Goal: Information Seeking & Learning: Learn about a topic

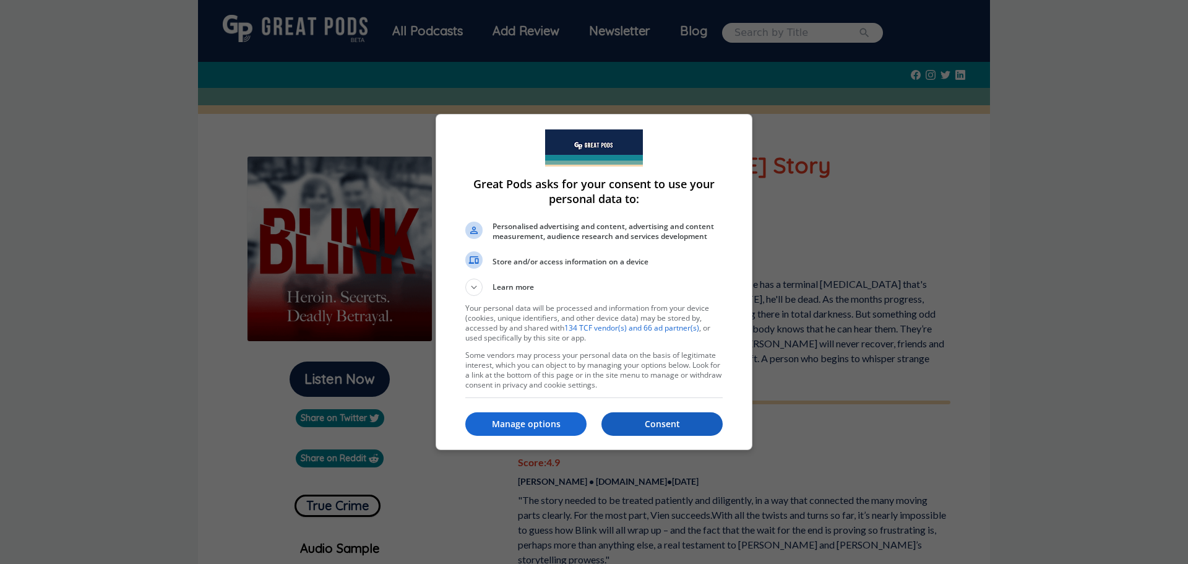
click at [669, 418] on p "Consent" at bounding box center [662, 424] width 121 height 12
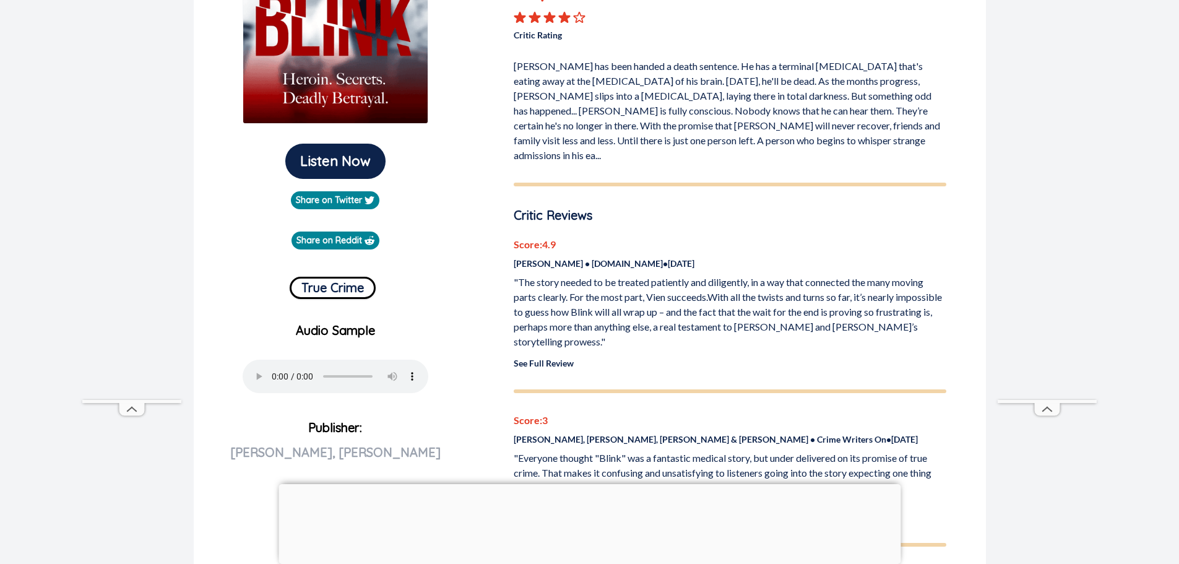
scroll to position [433, 0]
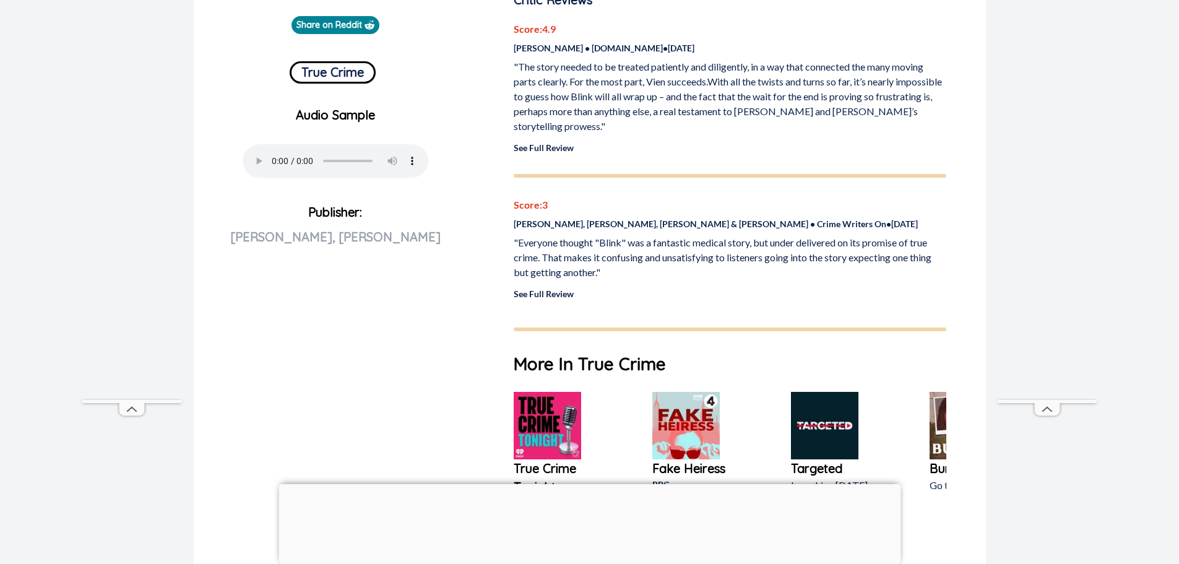
click at [556, 288] on link "See Full Review" at bounding box center [544, 293] width 60 height 11
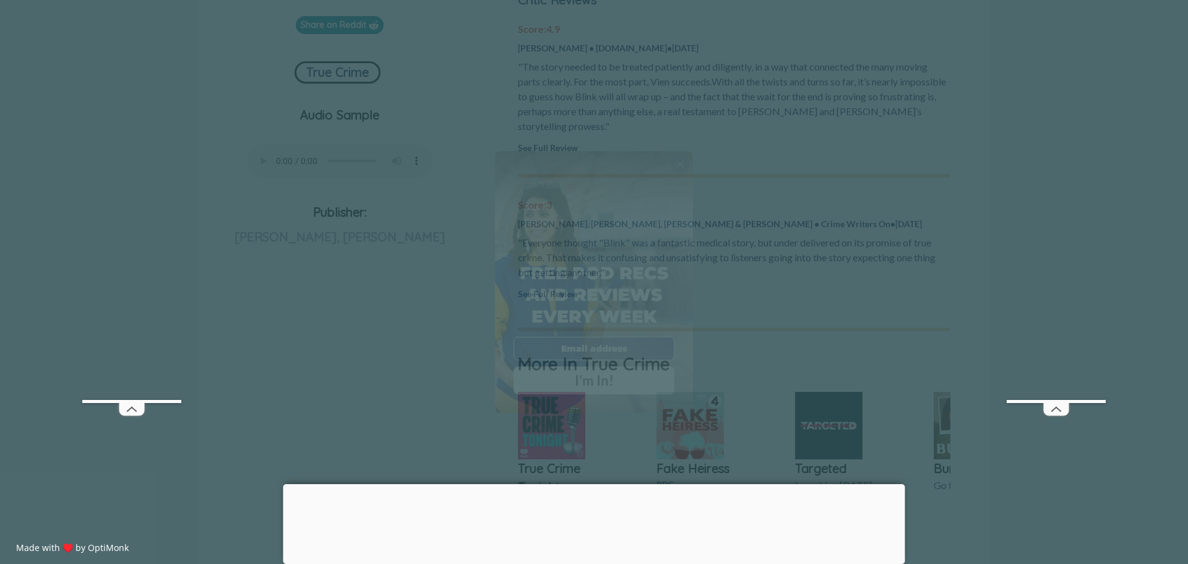
click at [680, 158] on span "X" at bounding box center [680, 164] width 9 height 12
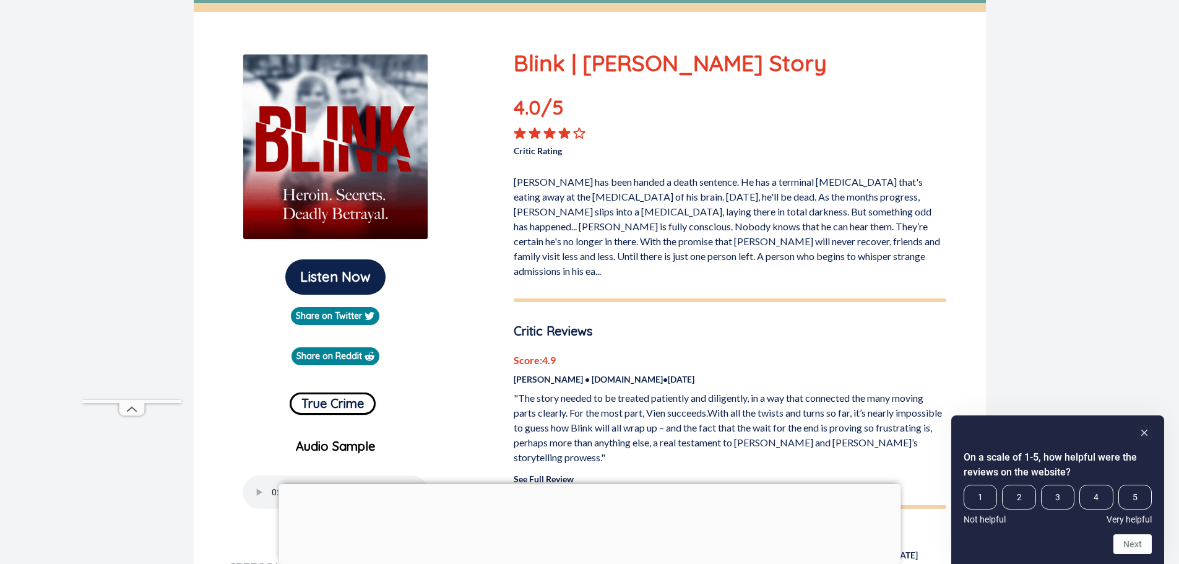
scroll to position [0, 0]
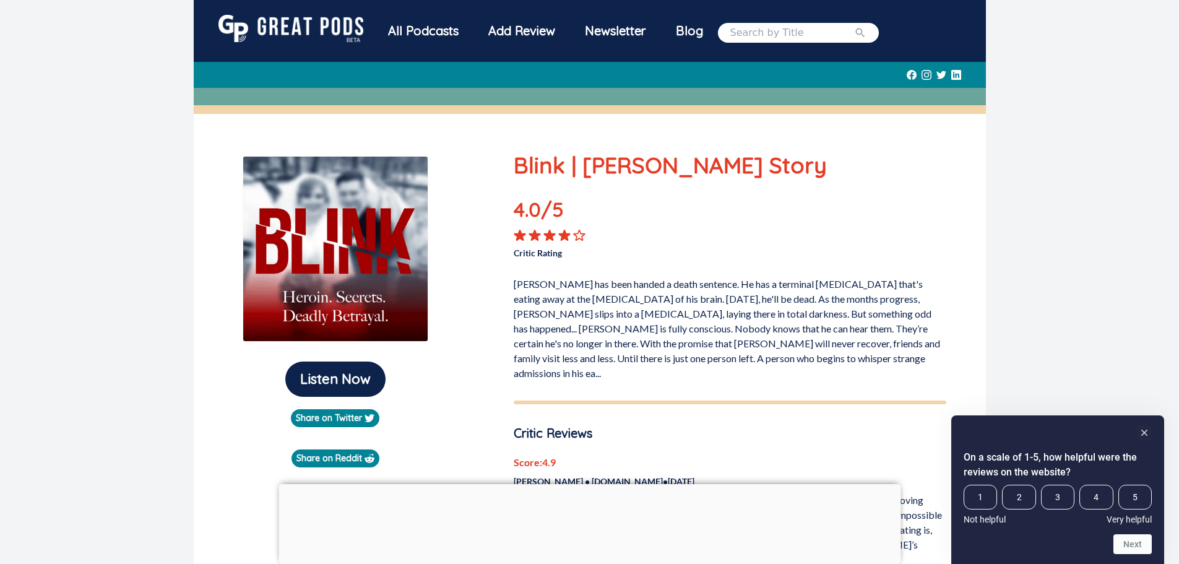
click at [415, 31] on div "All Podcasts" at bounding box center [423, 31] width 100 height 32
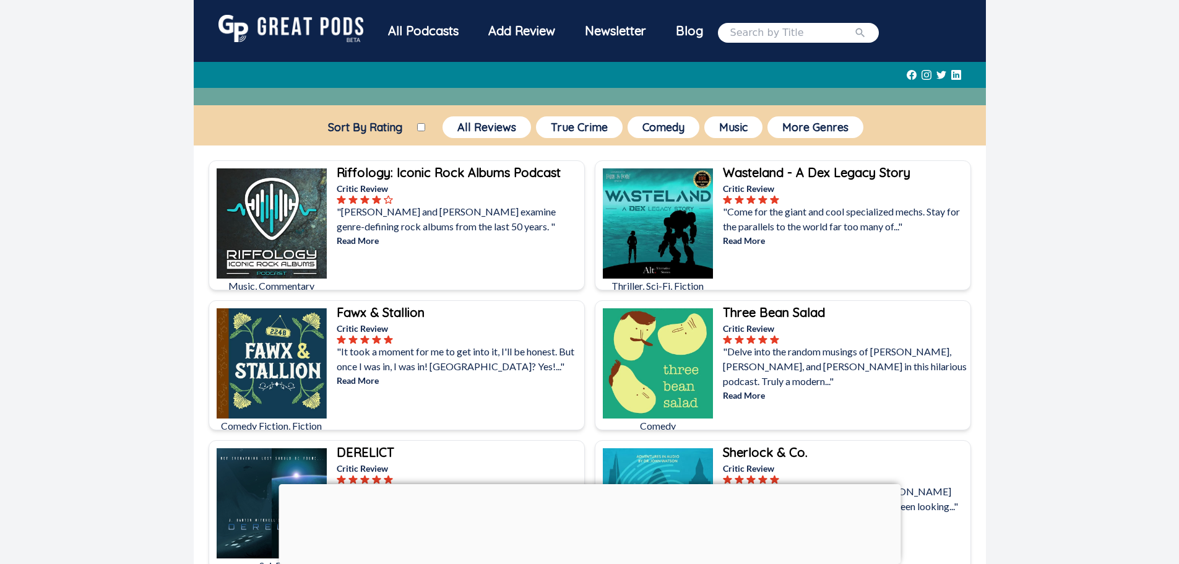
click at [418, 126] on input "Sort By Rating" at bounding box center [421, 127] width 8 height 8
checkbox input "true"
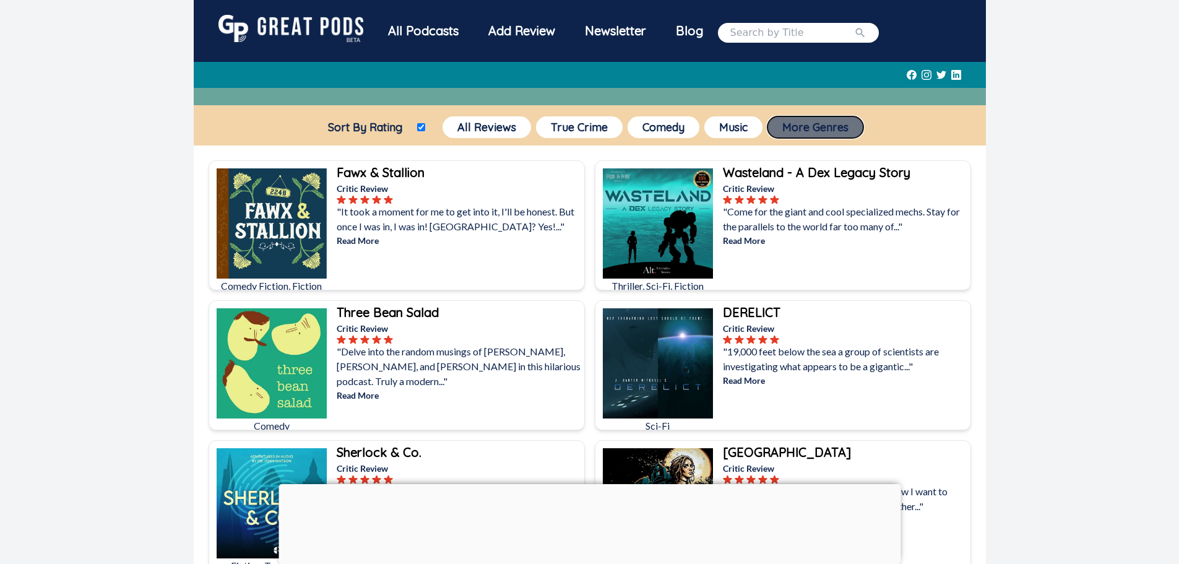
click at [840, 126] on button "More Genres" at bounding box center [815, 127] width 96 height 22
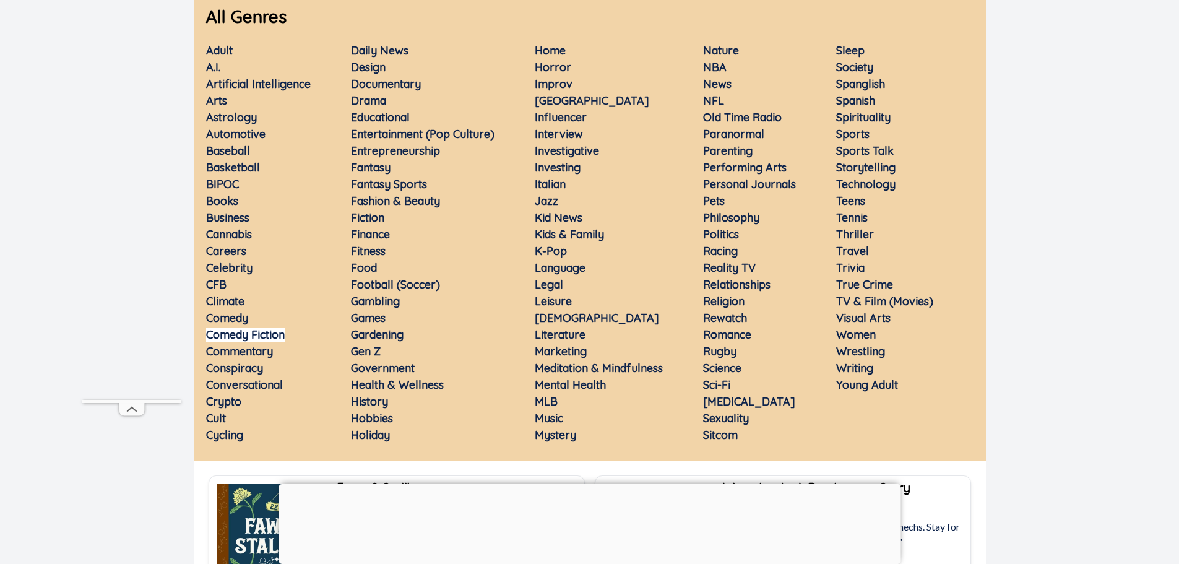
scroll to position [124, 0]
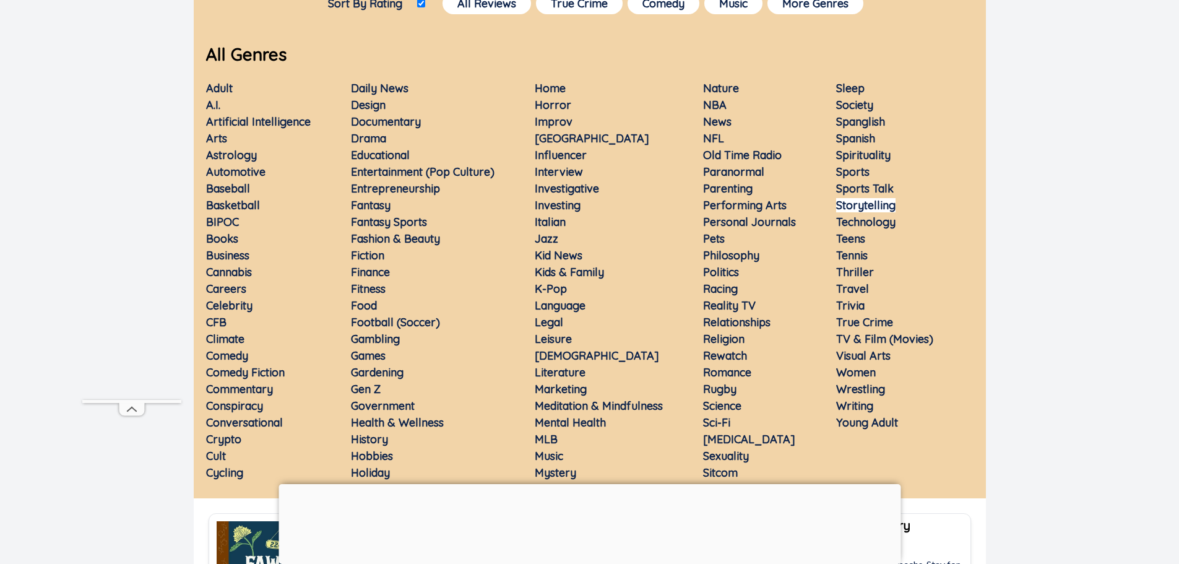
click at [846, 208] on link "Storytelling" at bounding box center [865, 205] width 59 height 14
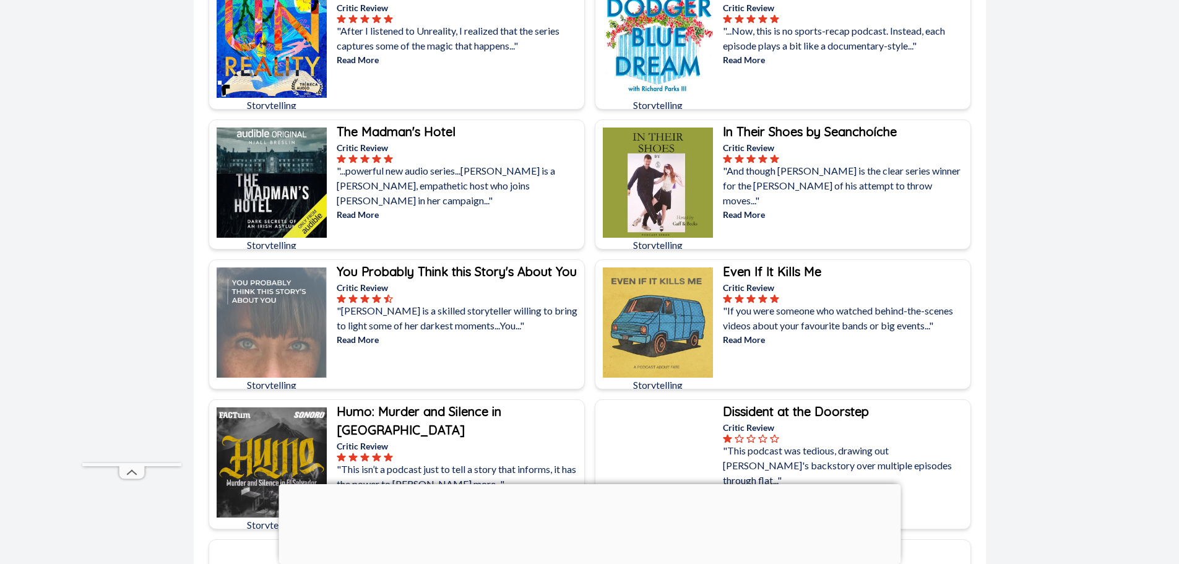
scroll to position [186, 0]
